Goal: Information Seeking & Learning: Learn about a topic

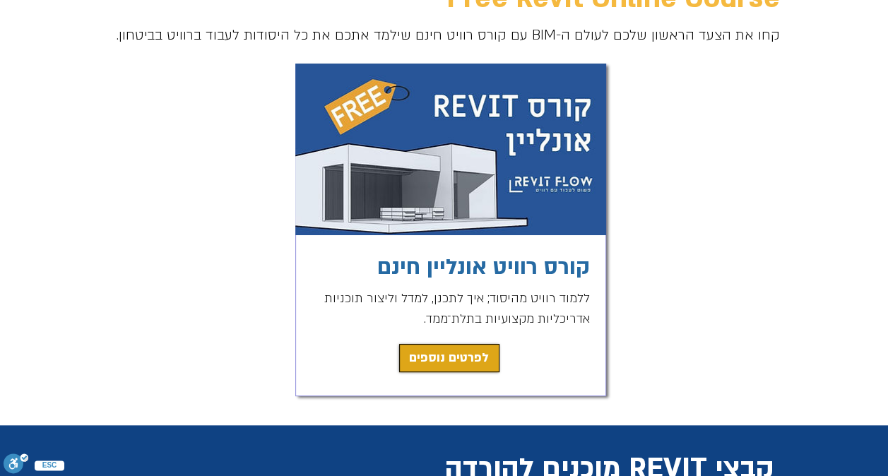
scroll to position [141, 0]
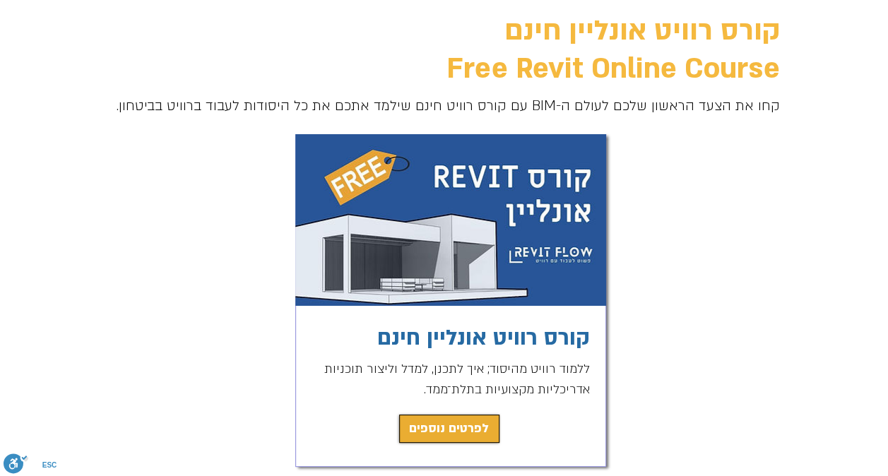
click at [463, 421] on span "לפרטים נוספים" at bounding box center [449, 429] width 80 height 20
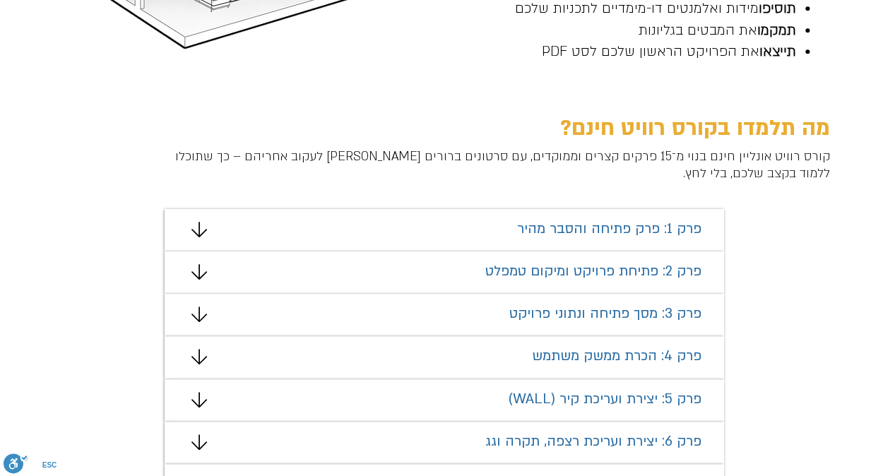
scroll to position [761, 0]
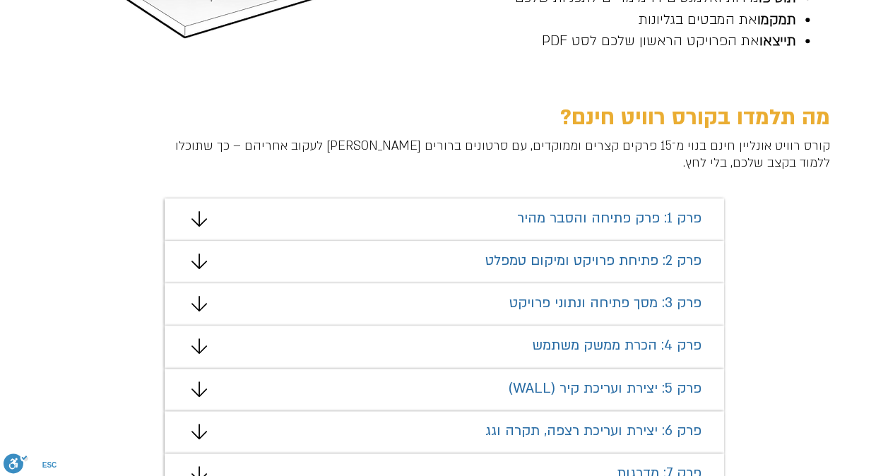
click at [534, 225] on span "פרק 1: פרק פתיחה והסבר מהיר" at bounding box center [609, 218] width 184 height 18
click at [203, 209] on div "מצגת" at bounding box center [444, 220] width 559 height 42
click at [203, 220] on icon "מצגת" at bounding box center [199, 219] width 16 height 16
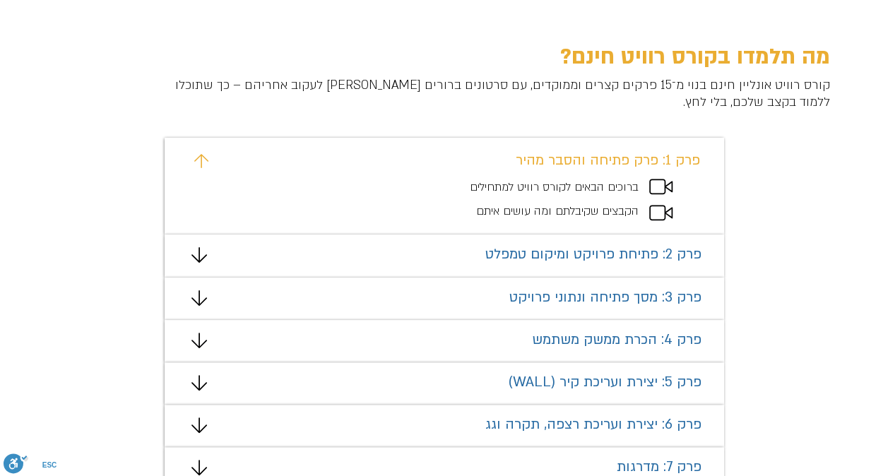
scroll to position [831, 0]
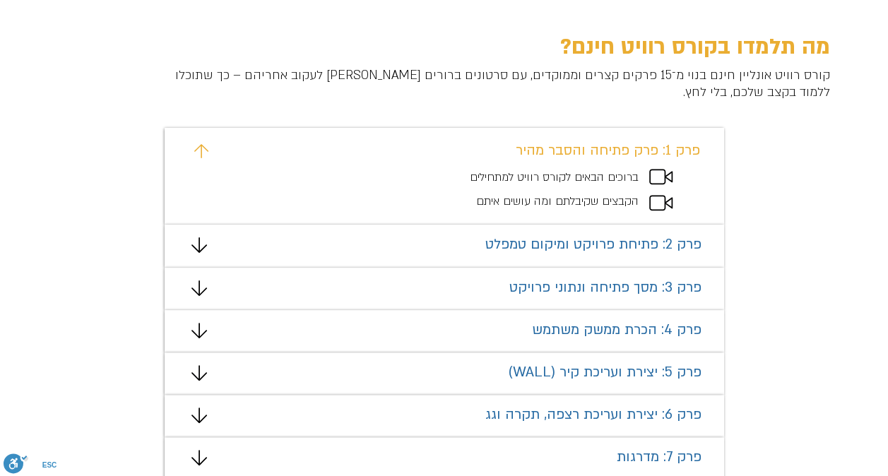
click at [623, 177] on span "ברוכים הבאים לקורס רוויט למתחילים" at bounding box center [554, 178] width 169 height 16
click at [653, 181] on icon "מצגת" at bounding box center [660, 177] width 23 height 16
click at [197, 252] on icon "מצגת" at bounding box center [199, 245] width 16 height 16
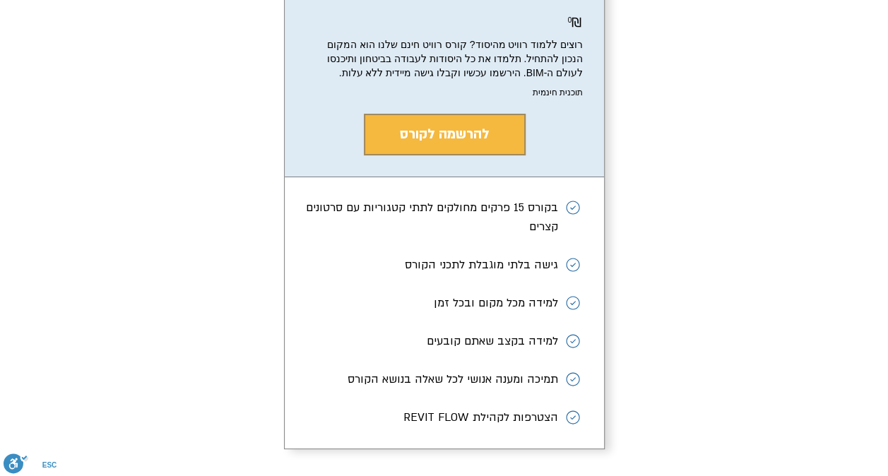
scroll to position [2547, 0]
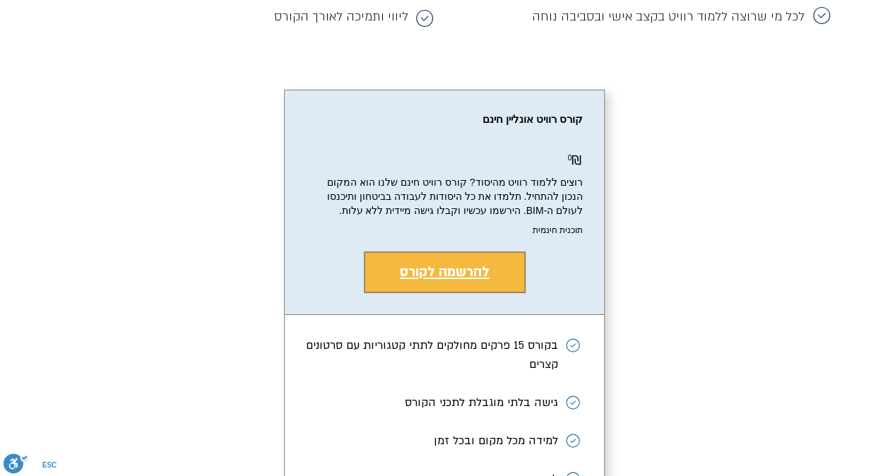
click at [460, 281] on span "להרשמה לקורס" at bounding box center [445, 272] width 90 height 18
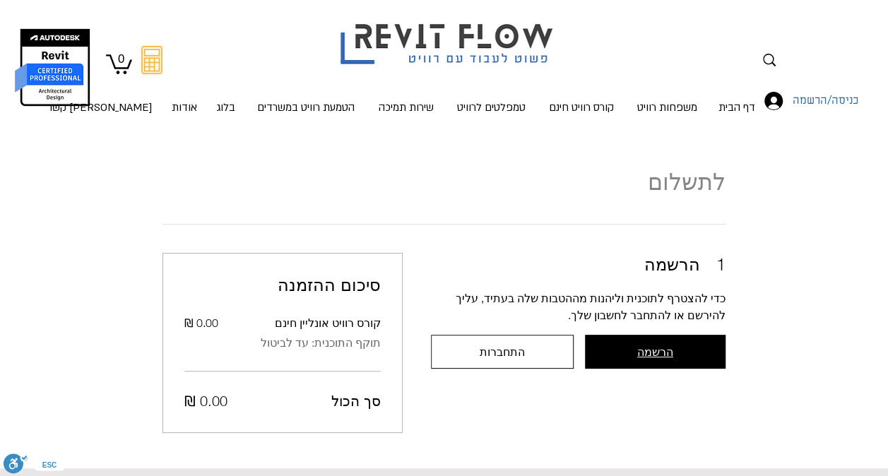
click at [665, 347] on span "הרשמה" at bounding box center [655, 351] width 36 height 13
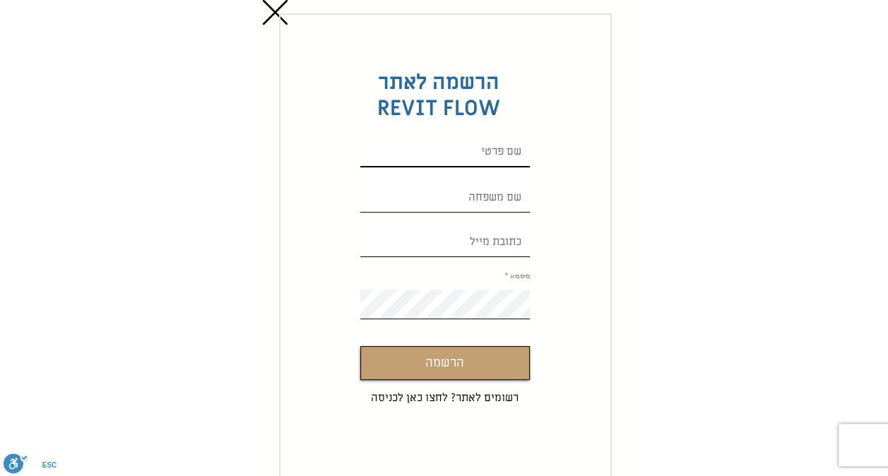
click at [520, 155] on input "Custom Signup" at bounding box center [445, 153] width 170 height 30
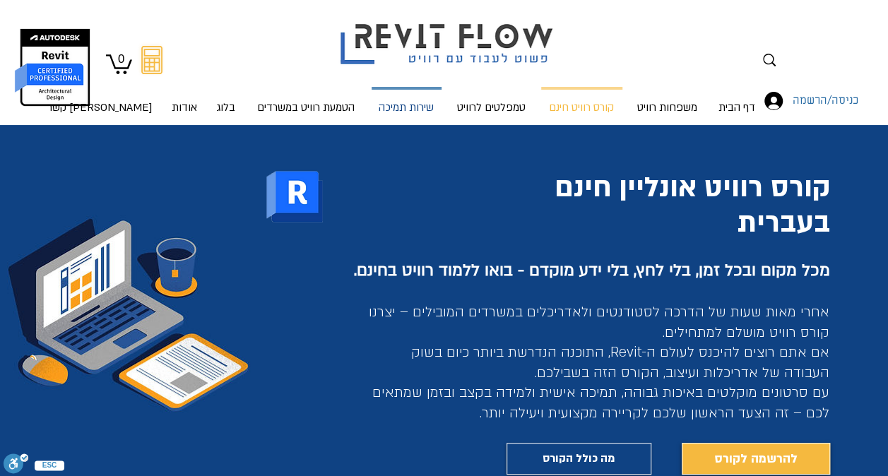
click at [402, 114] on p "שירות תמיכה" at bounding box center [406, 108] width 66 height 37
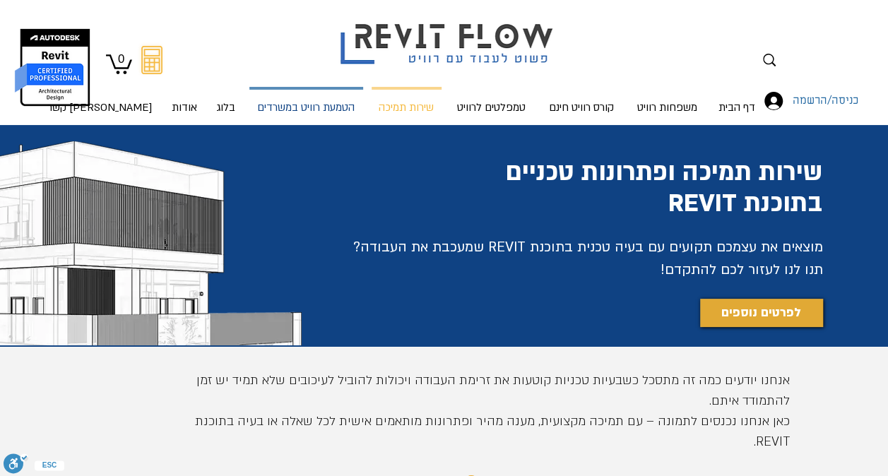
click at [329, 113] on p "הטמעת רוויט במשרדים" at bounding box center [305, 108] width 109 height 37
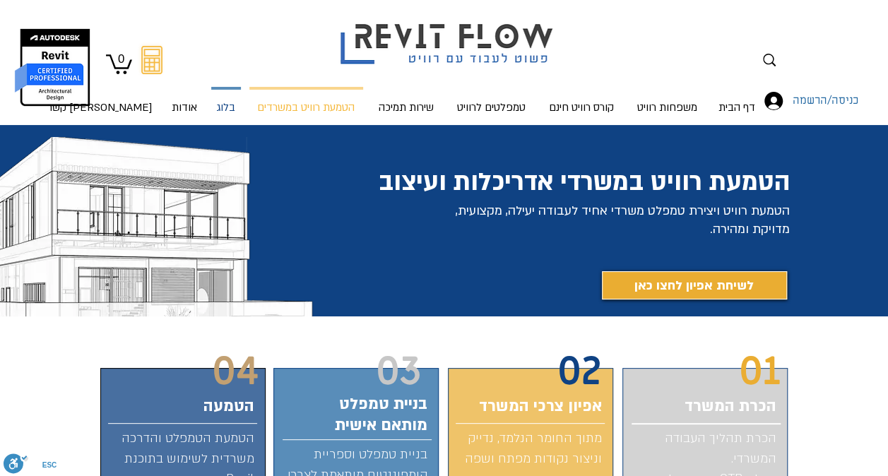
click at [217, 116] on p "בלוג" at bounding box center [226, 108] width 30 height 37
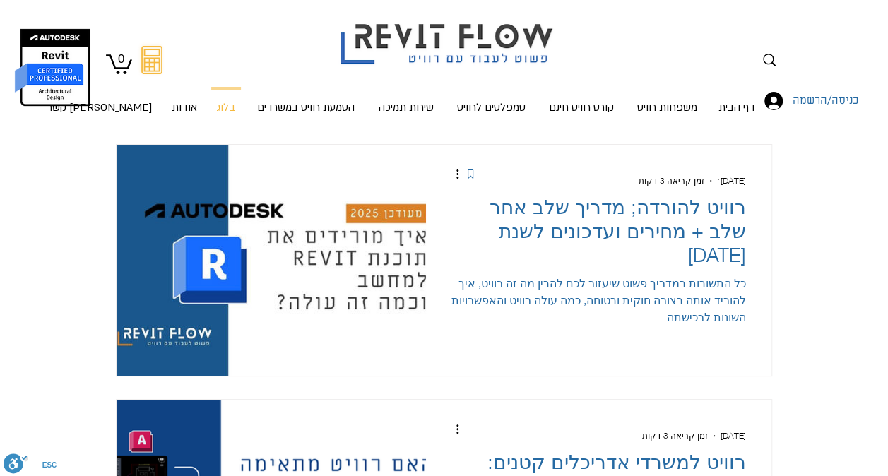
scroll to position [141, 0]
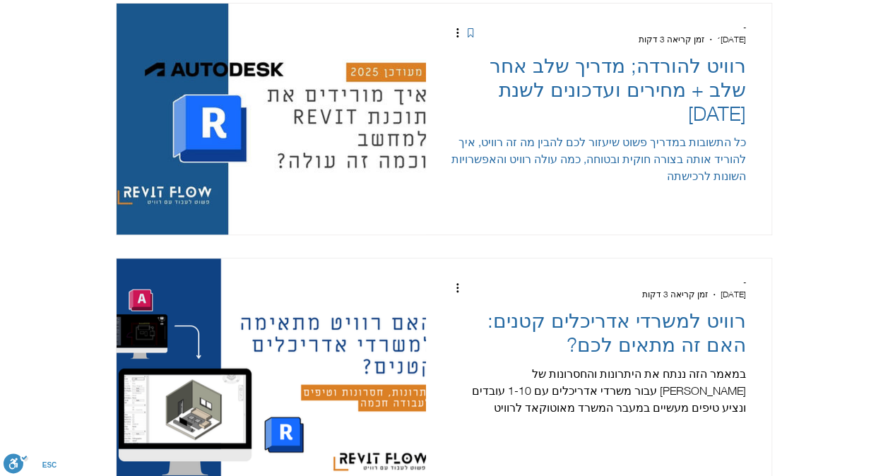
click at [603, 68] on h2 "רוויט להורדה; מדריך שלב אחר שלב + מחירים ועדכונים לשנת [DATE]" at bounding box center [598, 89] width 295 height 71
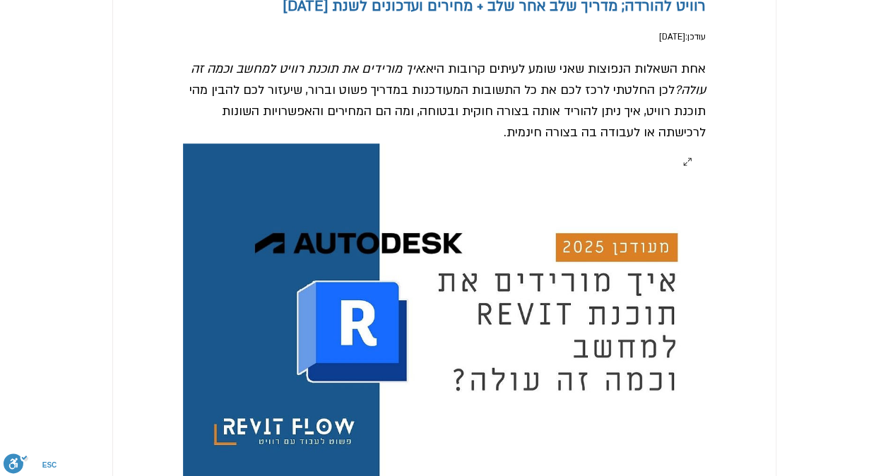
scroll to position [494, 0]
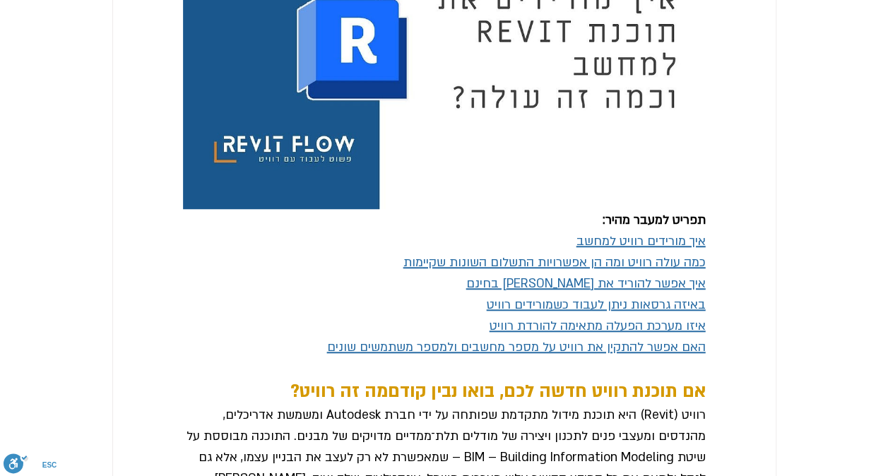
click at [574, 271] on span "כמה עולה רוויט ומה הן אפשרויות התשלום השונות שקיימות" at bounding box center [554, 262] width 302 height 16
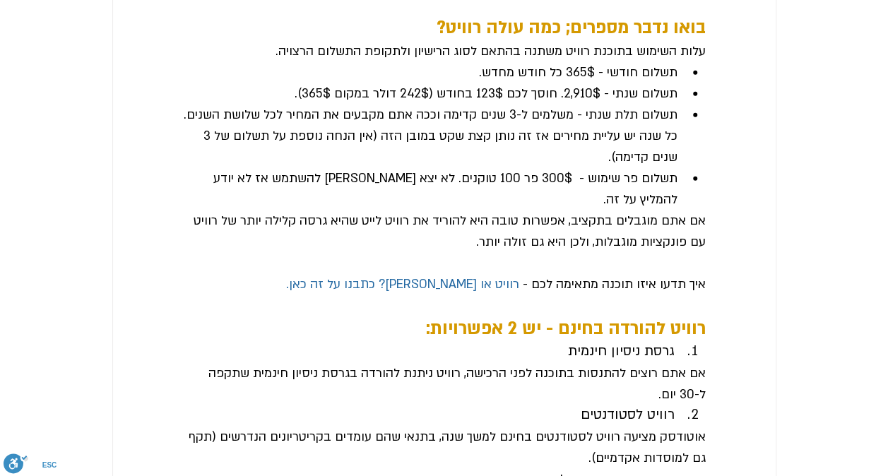
scroll to position [1859, 0]
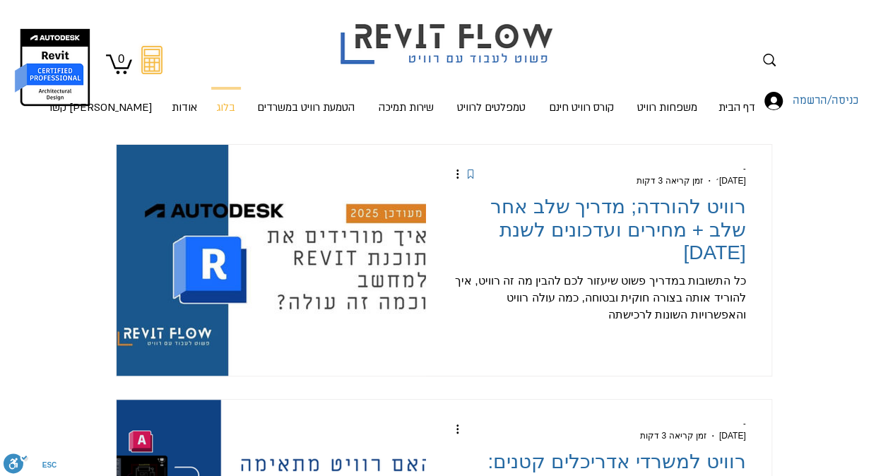
scroll to position [283, 0]
